Goal: Information Seeking & Learning: Find specific fact

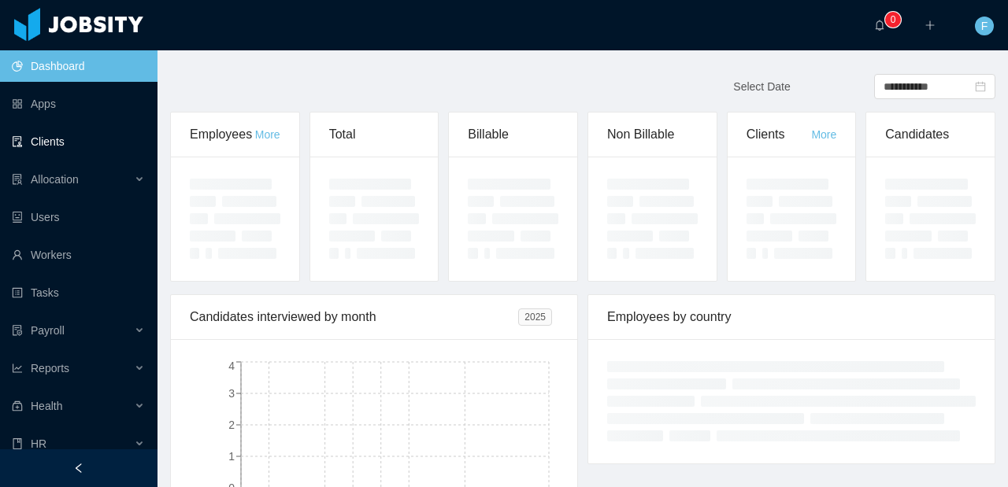
click at [75, 144] on link "Clients" at bounding box center [78, 141] width 133 height 31
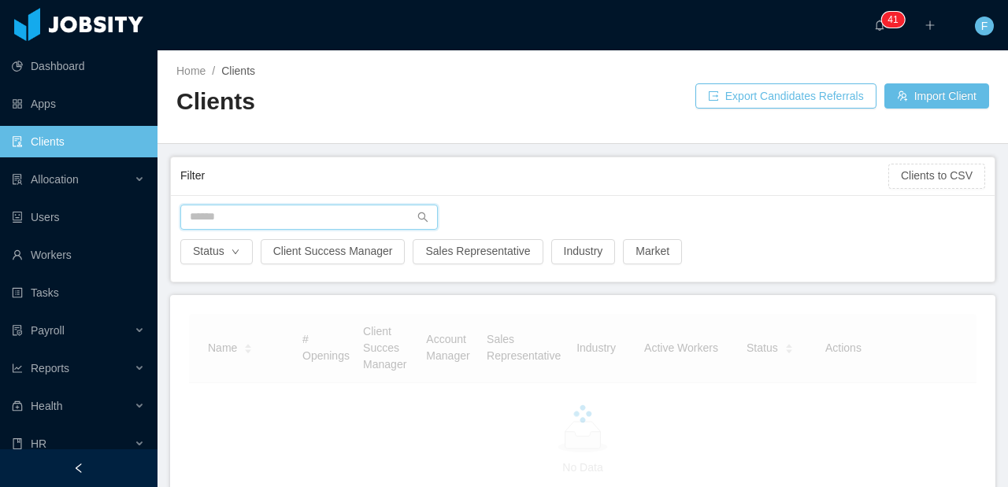
click at [243, 220] on input "text" at bounding box center [308, 217] width 257 height 25
type input "****"
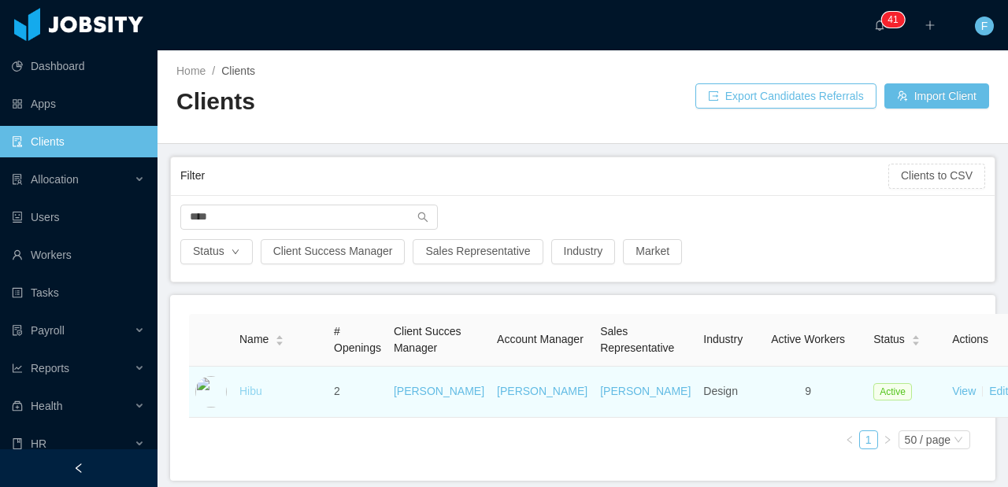
click at [244, 398] on link "Hibu" at bounding box center [250, 391] width 23 height 13
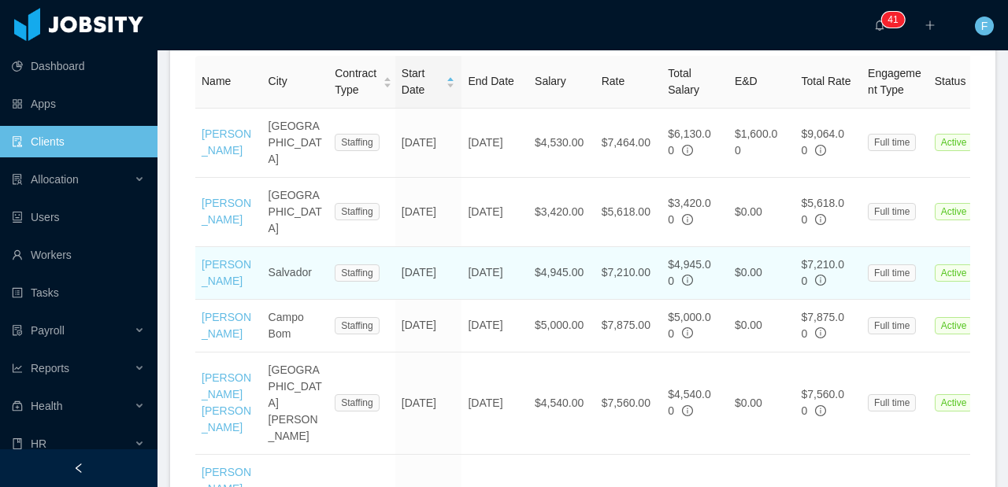
scroll to position [758, 0]
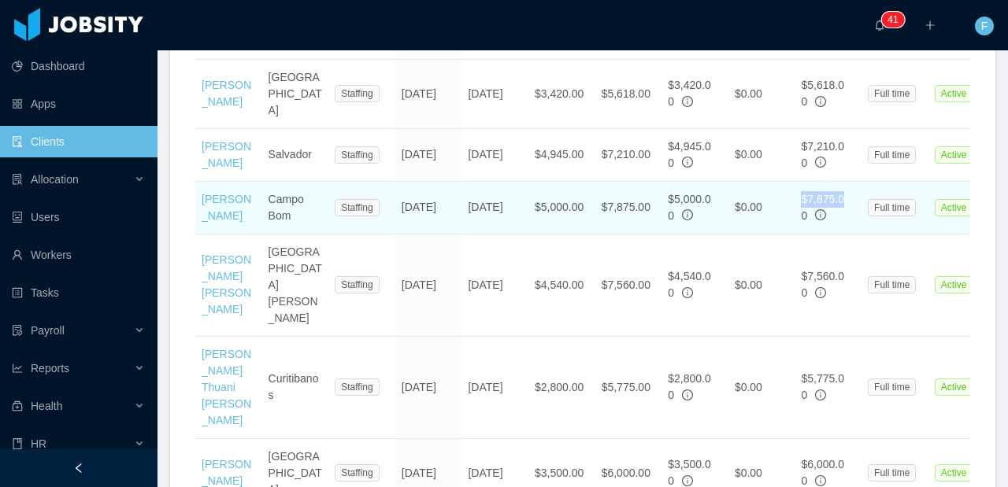
drag, startPoint x: 847, startPoint y: 183, endPoint x: 801, endPoint y: 188, distance: 46.7
click at [801, 191] on div "$7,875.00" at bounding box center [828, 207] width 54 height 33
copy span "$7,875.0"
